Goal: Entertainment & Leisure: Consume media (video, audio)

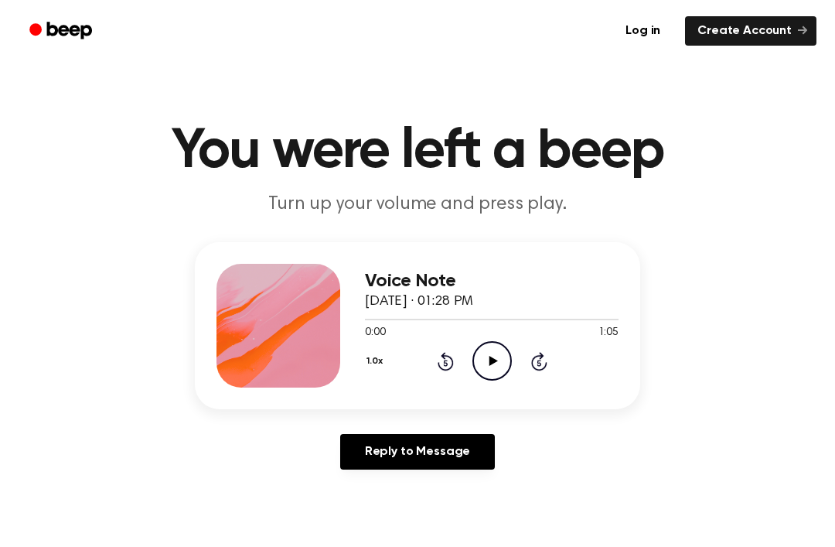
click at [487, 346] on icon "Play Audio" at bounding box center [492, 360] width 39 height 39
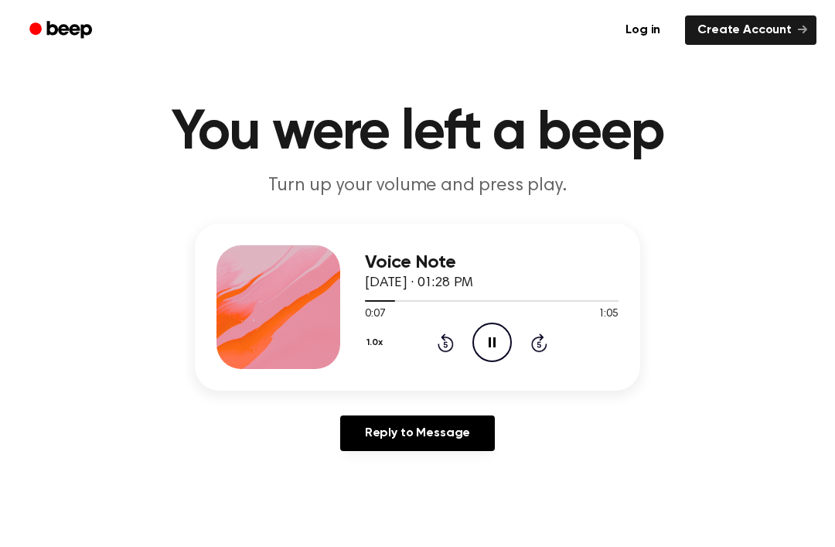
scroll to position [19, 0]
click at [391, 302] on span at bounding box center [390, 301] width 12 height 12
click at [381, 305] on div at bounding box center [492, 300] width 254 height 12
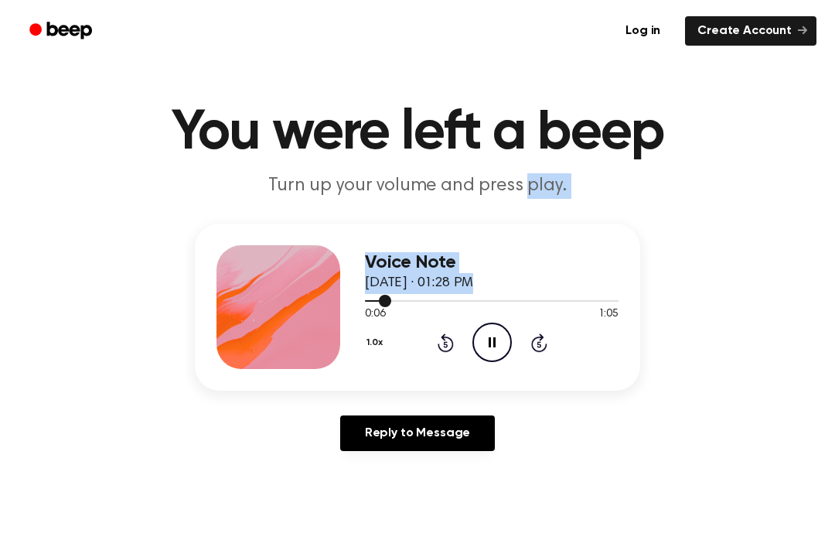
click at [105, 247] on div "Voice Note [DATE] · 01:28 PM 0:06 1:05 Your browser does not support the [objec…" at bounding box center [418, 344] width 798 height 240
click at [66, 329] on div "Voice Note [DATE] · 01:28 PM 0:06 1:05 Your browser does not support the [objec…" at bounding box center [418, 344] width 798 height 240
click at [115, 298] on div "Voice Note [DATE] · 01:28 PM 0:07 1:05 Your browser does not support the [objec…" at bounding box center [418, 344] width 798 height 240
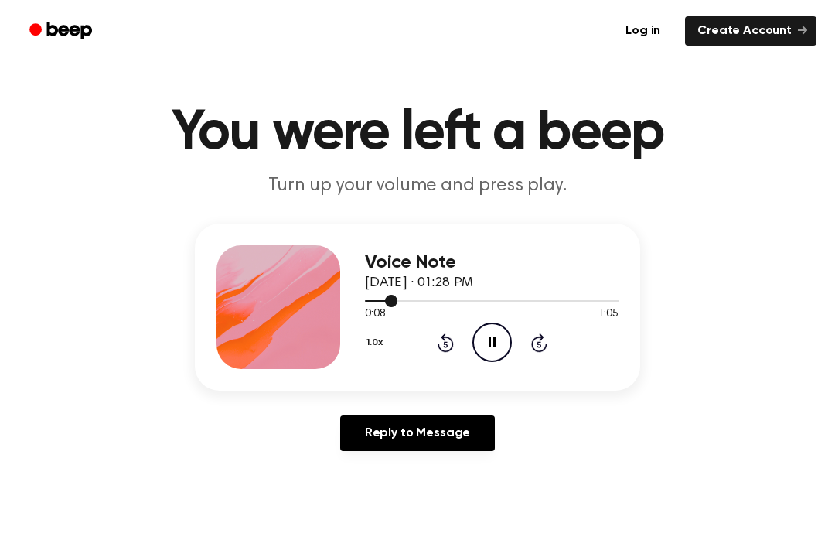
click at [383, 304] on div at bounding box center [492, 300] width 254 height 12
click at [384, 304] on span at bounding box center [384, 301] width 12 height 12
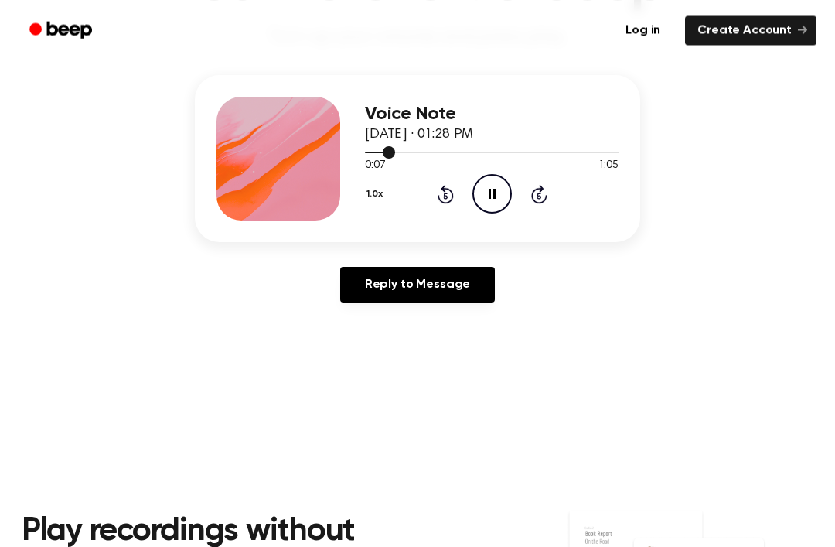
scroll to position [169, 0]
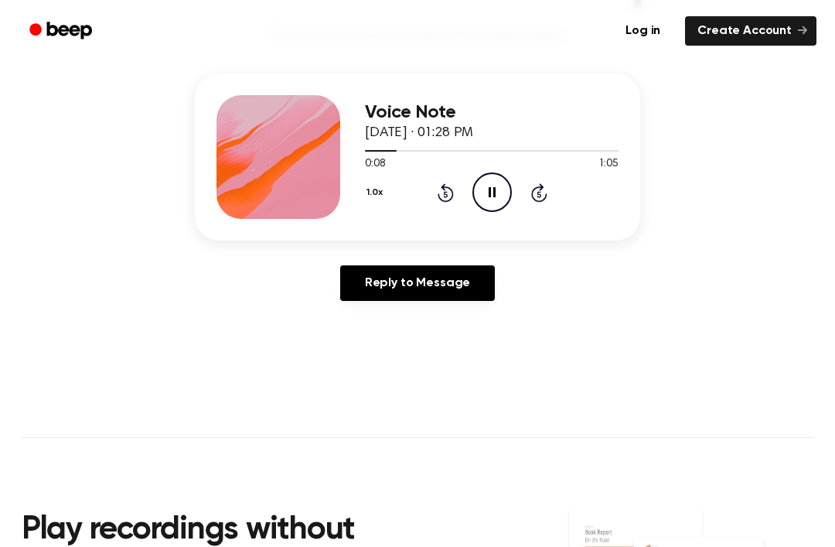
click at [428, 189] on div "1.0x Rewind 5 seconds Pause Audio Skip 5 seconds" at bounding box center [492, 191] width 254 height 39
click at [412, 201] on div "1.0x Rewind 5 seconds Pause Audio Skip 5 seconds" at bounding box center [492, 191] width 254 height 39
click at [449, 190] on icon "Rewind 5 seconds" at bounding box center [445, 193] width 17 height 20
click at [452, 187] on icon "Rewind 5 seconds" at bounding box center [445, 193] width 17 height 20
click at [459, 194] on div "1.0x Rewind 5 seconds Pause Audio Skip 5 seconds" at bounding box center [492, 191] width 254 height 39
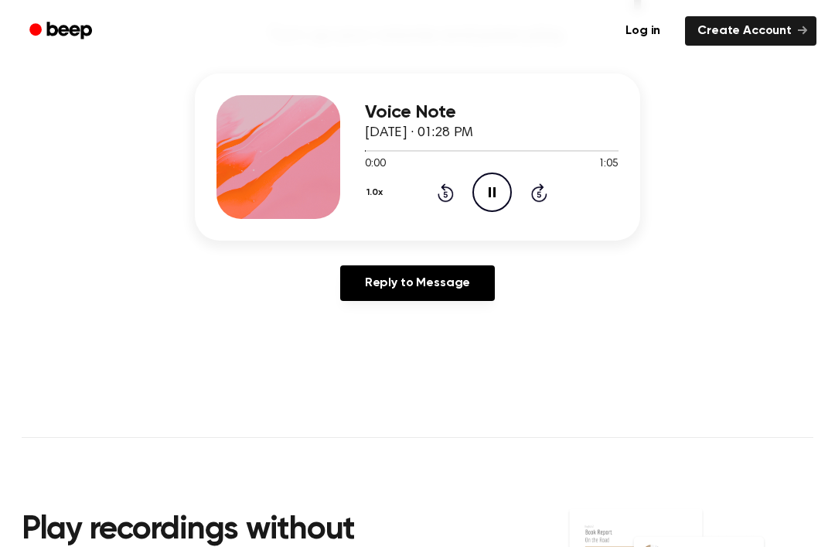
click at [436, 212] on div "Voice Note [DATE] · 01:28 PM 0:00 1:05 Your browser does not support the [objec…" at bounding box center [492, 157] width 254 height 124
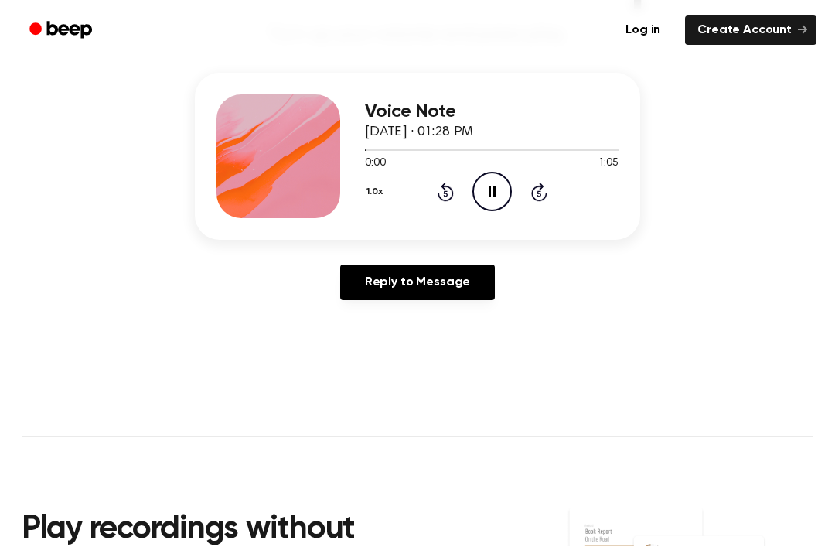
scroll to position [169, 0]
